Goal: Entertainment & Leisure: Consume media (video, audio)

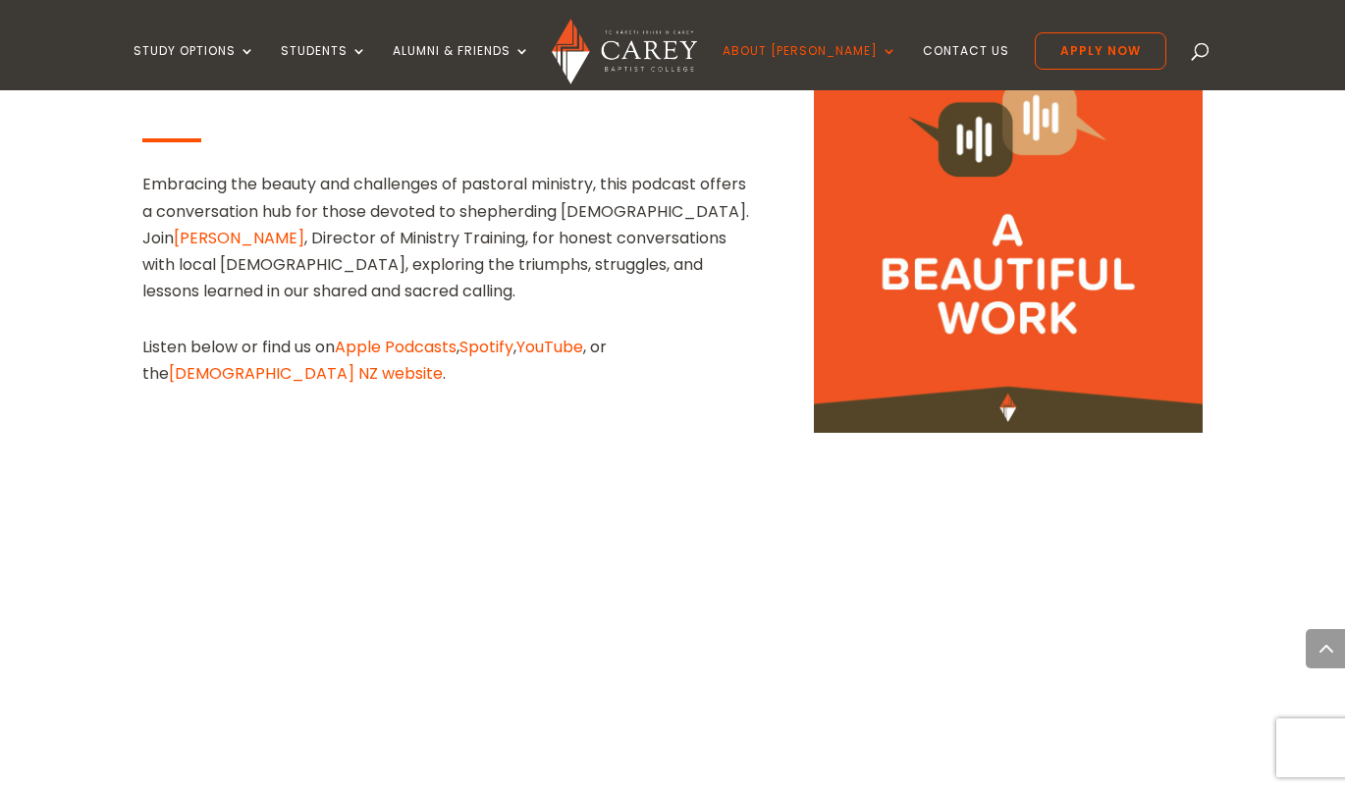
scroll to position [1195, 0]
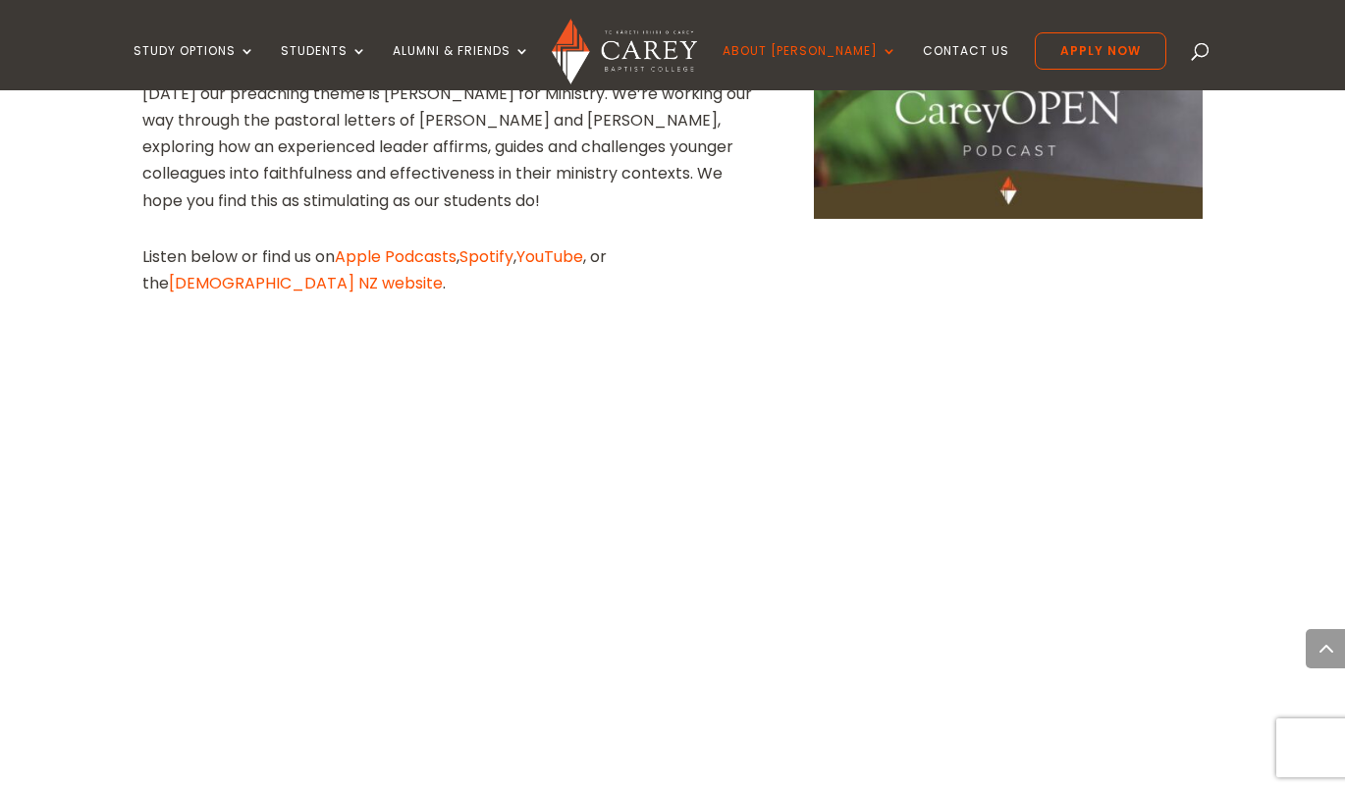
scroll to position [2787, 0]
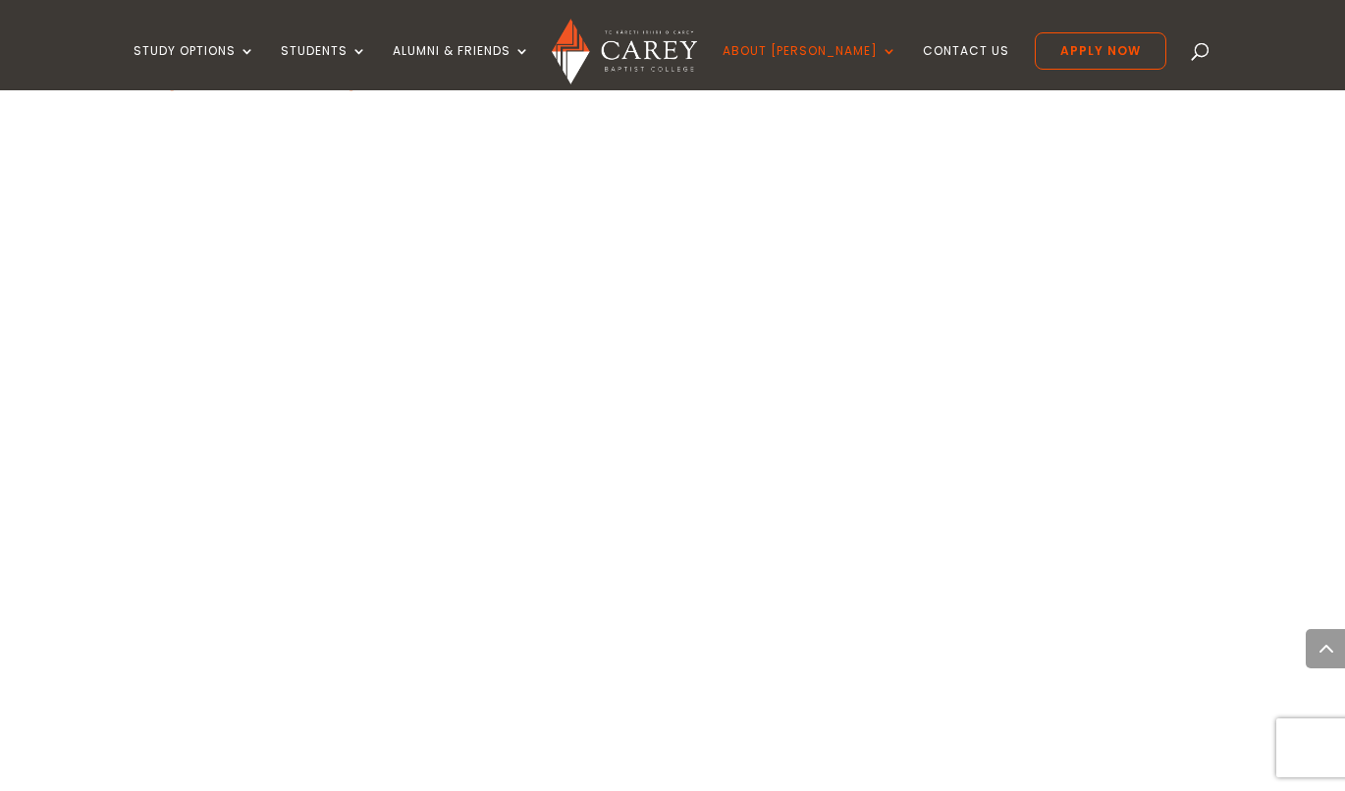
scroll to position [2808, 0]
